Goal: Task Accomplishment & Management: Use online tool/utility

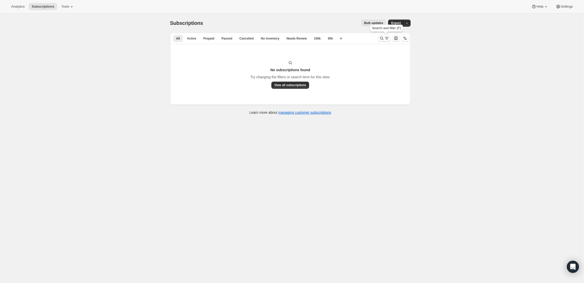
click at [384, 37] on icon "Search and filter results" at bounding box center [381, 38] width 3 height 3
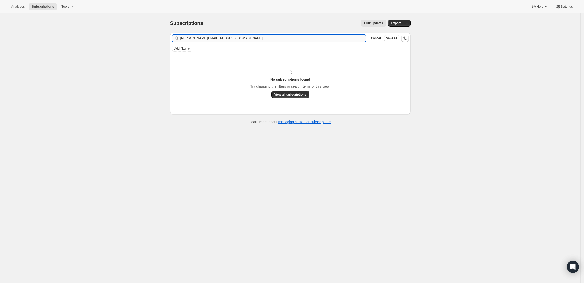
click at [293, 37] on input "[PERSON_NAME][EMAIL_ADDRESS][DOMAIN_NAME]" at bounding box center [273, 38] width 186 height 7
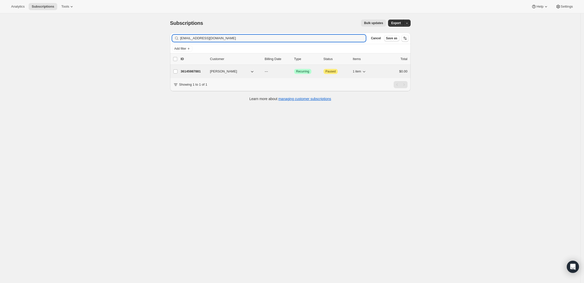
type input "[EMAIL_ADDRESS][DOMAIN_NAME]"
click at [193, 71] on p "36145987881" at bounding box center [193, 71] width 25 height 5
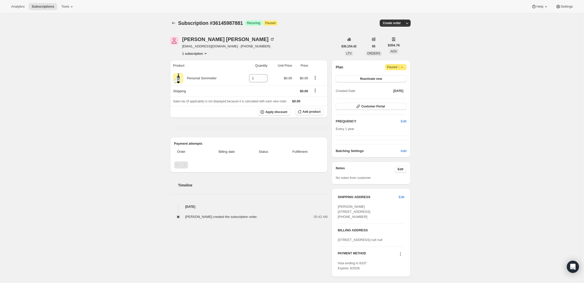
click at [409, 18] on div "Subscription #36145987881. This page is ready Subscription #36145987881 Success…" at bounding box center [290, 22] width 241 height 19
click at [409, 21] on icon "button" at bounding box center [407, 23] width 5 height 5
click at [400, 40] on span "Create custom one-time order" at bounding box center [388, 42] width 44 height 4
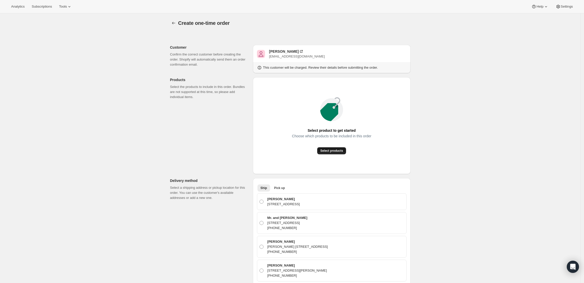
click at [338, 150] on span "Select products" at bounding box center [331, 151] width 23 height 4
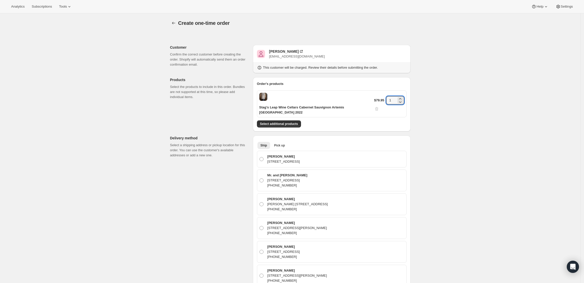
drag, startPoint x: 392, startPoint y: 98, endPoint x: 374, endPoint y: 98, distance: 17.5
click at [374, 98] on div "$79.95 1" at bounding box center [389, 103] width 30 height 15
type input "2"
click at [454, 152] on div "Create one-time order. This page is ready Create one-time order Customer Confir…" at bounding box center [290, 276] width 581 height 527
click at [286, 50] on div "[PERSON_NAME]" at bounding box center [284, 51] width 30 height 5
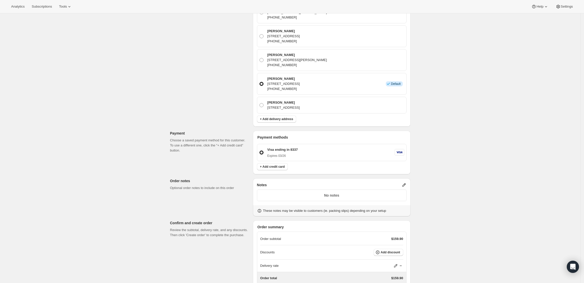
scroll to position [248, 0]
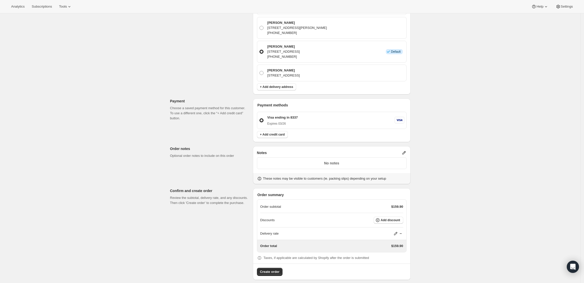
click at [406, 151] on icon at bounding box center [404, 152] width 3 height 3
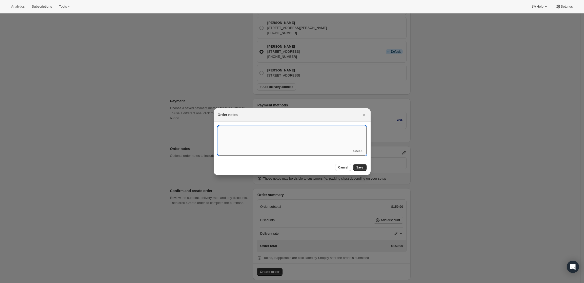
click at [332, 148] on textarea ":r3v:" at bounding box center [292, 137] width 149 height 23
type textarea "Weather HOLD"
click at [361, 168] on span "Save" at bounding box center [359, 167] width 7 height 4
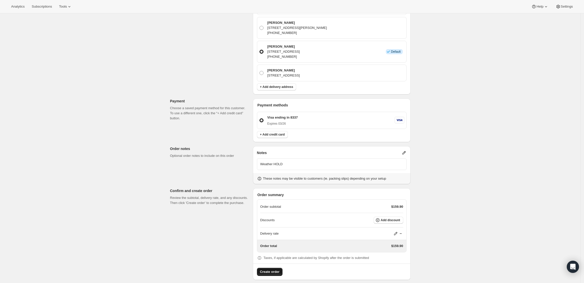
click at [268, 269] on span "Create order" at bounding box center [270, 271] width 20 height 5
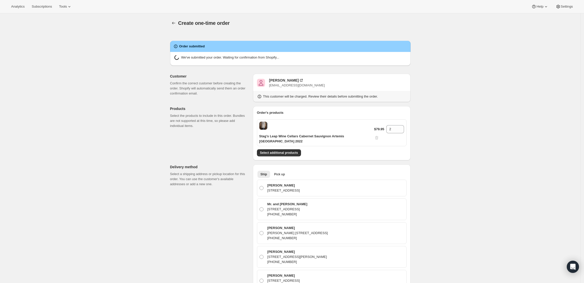
radio input "true"
